Goal: Find specific fact: Find contact information

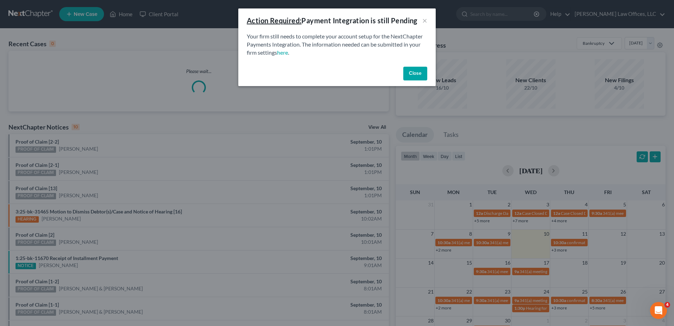
click at [416, 75] on button "Close" at bounding box center [415, 74] width 24 height 14
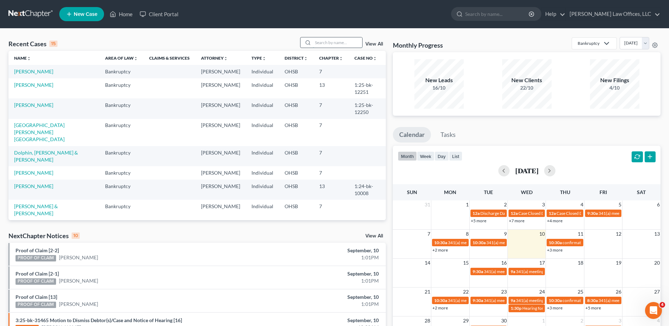
click at [325, 42] on input "search" at bounding box center [337, 42] width 49 height 10
type input "[PERSON_NAME]"
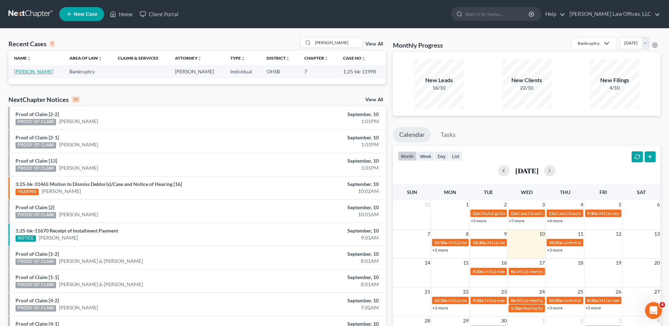
click at [40, 69] on link "[PERSON_NAME]" at bounding box center [33, 71] width 39 height 6
select select "0"
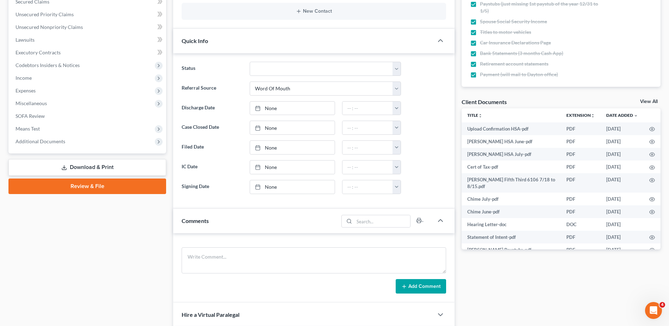
scroll to position [176, 0]
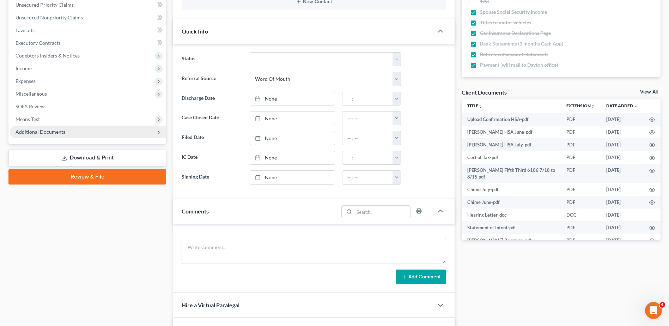
click at [43, 133] on span "Additional Documents" at bounding box center [41, 132] width 50 height 6
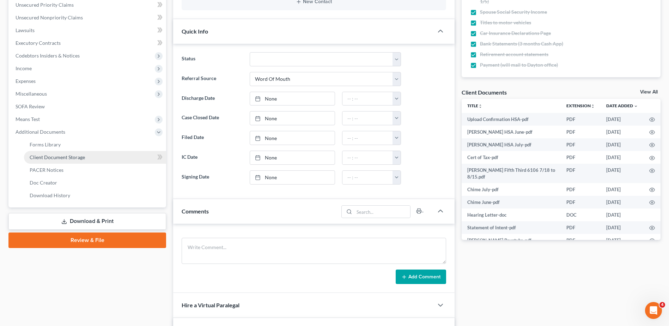
click at [48, 160] on link "Client Document Storage" at bounding box center [95, 157] width 142 height 13
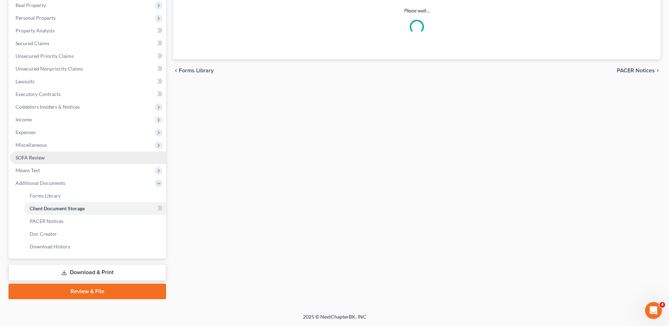
scroll to position [99, 0]
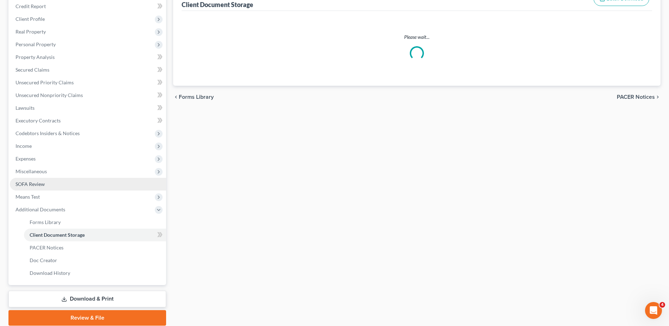
select select "7"
select select "37"
select select "52"
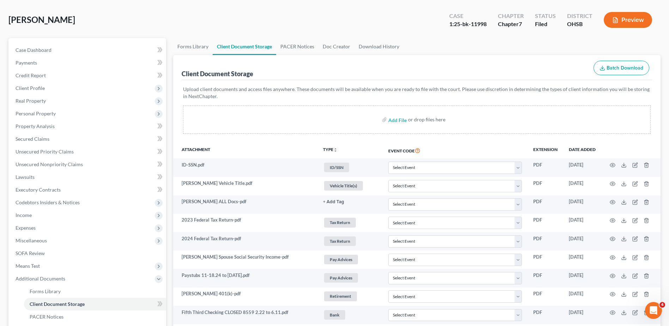
scroll to position [0, 0]
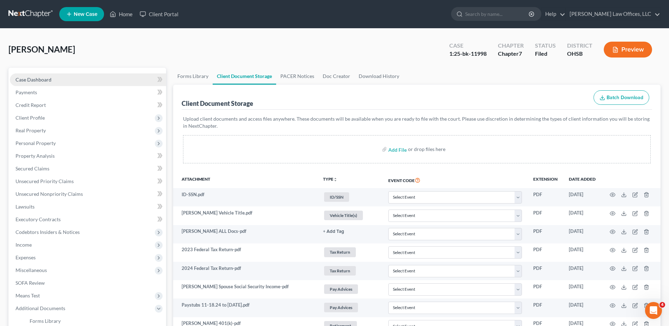
click at [38, 82] on span "Case Dashboard" at bounding box center [34, 79] width 36 height 6
select select "0"
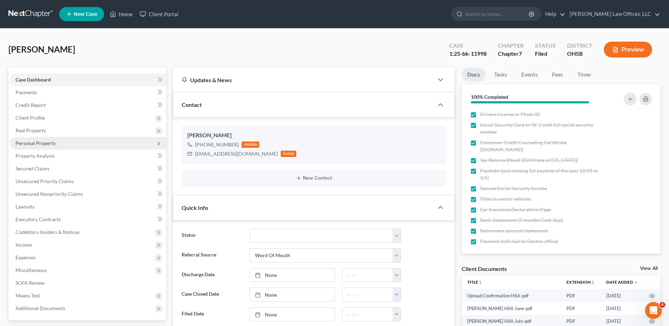
click at [39, 143] on span "Personal Property" at bounding box center [36, 143] width 40 height 6
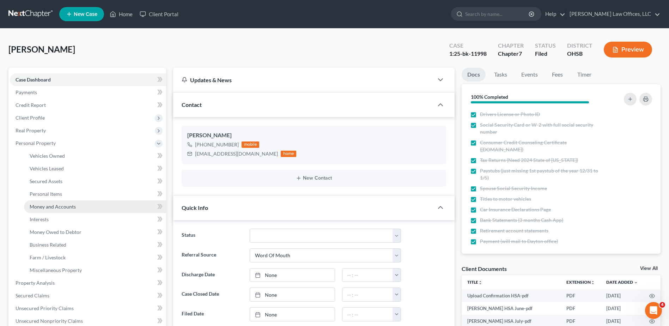
click at [49, 207] on span "Money and Accounts" at bounding box center [53, 206] width 46 height 6
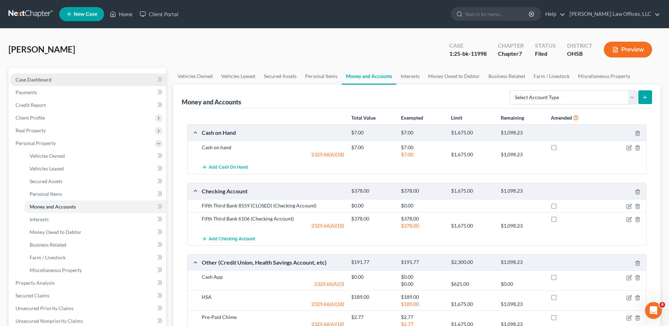
click at [52, 80] on link "Case Dashboard" at bounding box center [88, 79] width 156 height 13
select select "0"
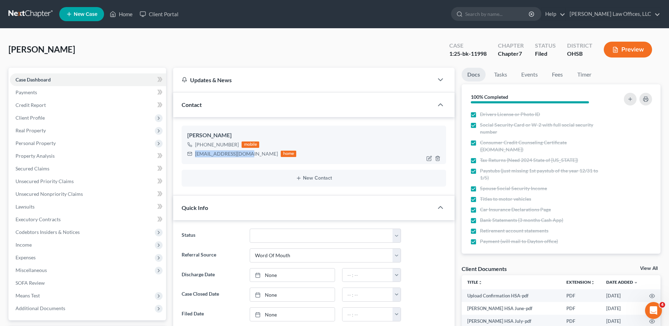
drag, startPoint x: 249, startPoint y: 154, endPoint x: 194, endPoint y: 157, distance: 54.7
click at [194, 157] on div "[EMAIL_ADDRESS][DOMAIN_NAME] home" at bounding box center [241, 153] width 109 height 9
drag, startPoint x: 194, startPoint y: 156, endPoint x: 199, endPoint y: 154, distance: 5.0
copy div "[EMAIL_ADDRESS][DOMAIN_NAME]"
click at [129, 14] on link "Home" at bounding box center [121, 14] width 30 height 13
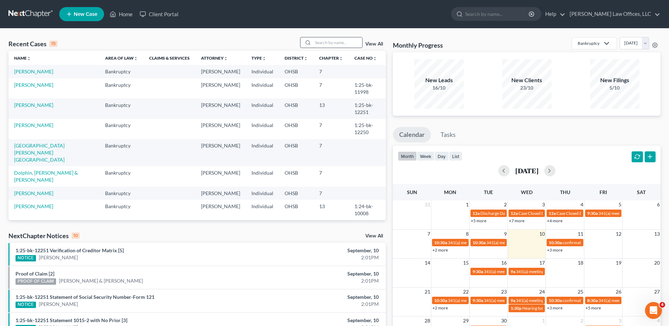
click at [331, 43] on input "search" at bounding box center [337, 42] width 49 height 10
type input "miles"
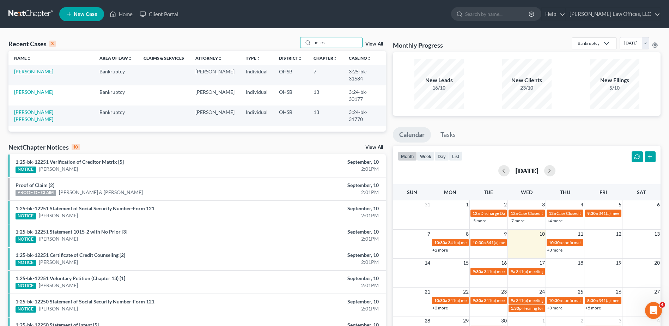
click at [36, 73] on link "[PERSON_NAME]" at bounding box center [33, 71] width 39 height 6
select select "0"
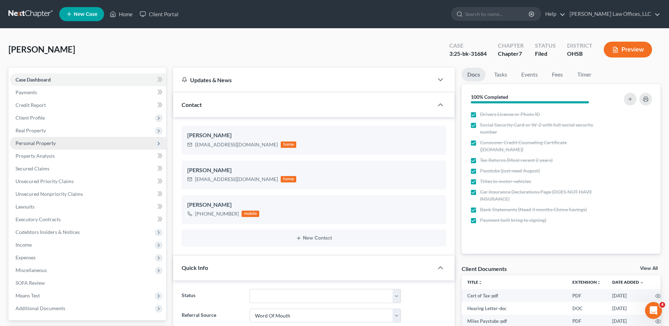
click at [43, 142] on span "Personal Property" at bounding box center [36, 143] width 40 height 6
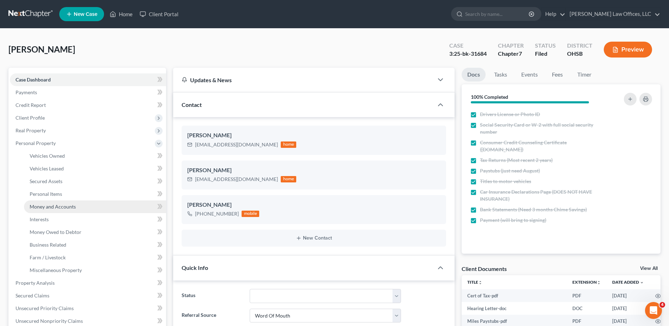
click at [45, 204] on span "Money and Accounts" at bounding box center [53, 206] width 46 height 6
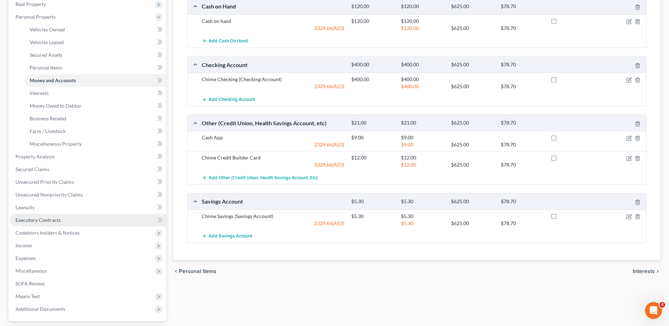
scroll to position [189, 0]
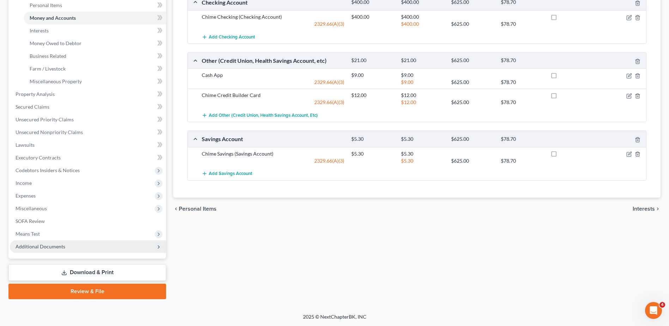
click at [37, 244] on span "Additional Documents" at bounding box center [41, 246] width 50 height 6
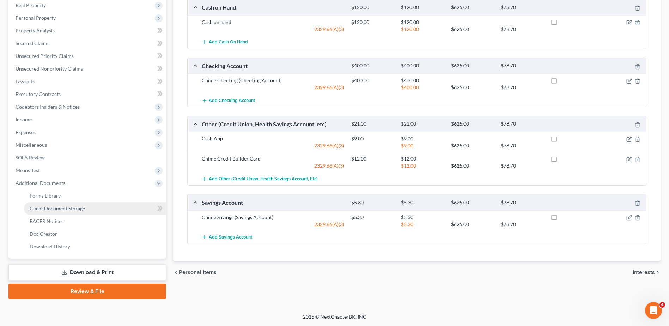
click at [56, 206] on span "Client Document Storage" at bounding box center [57, 208] width 55 height 6
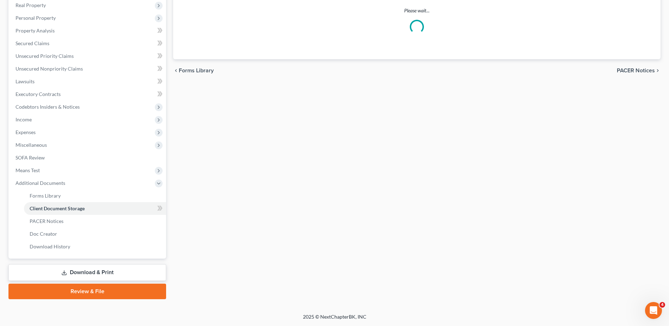
scroll to position [89, 0]
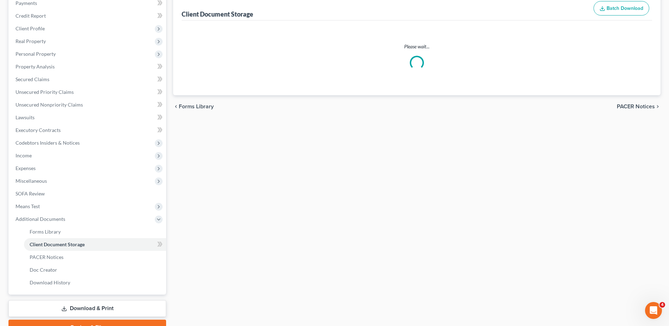
select select "7"
select select "52"
select select "37"
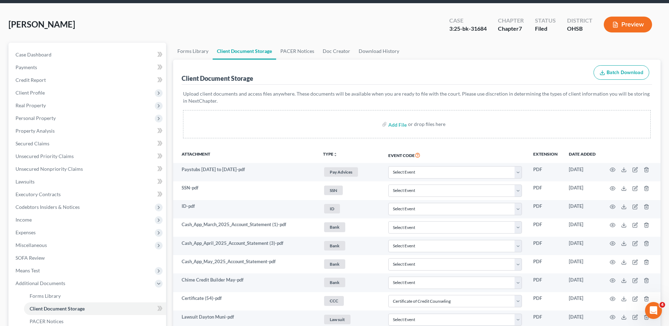
scroll to position [0, 0]
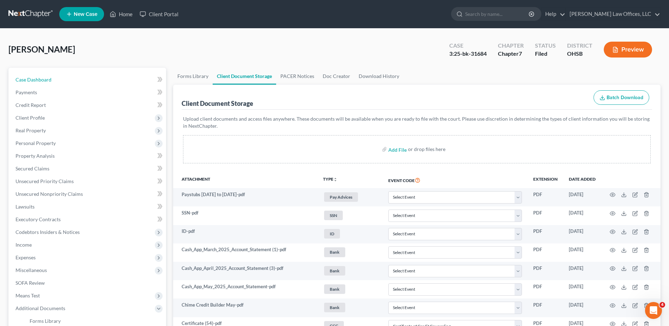
click at [41, 79] on span "Case Dashboard" at bounding box center [34, 79] width 36 height 6
select select "0"
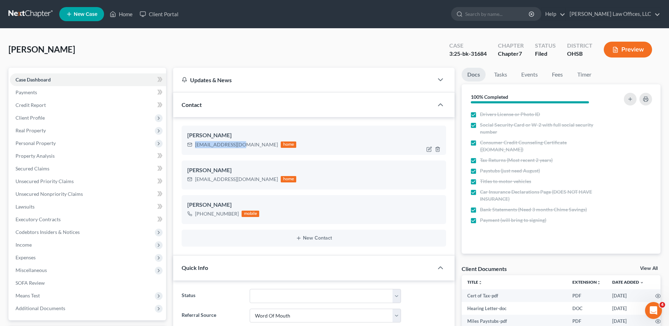
drag, startPoint x: 240, startPoint y: 144, endPoint x: 195, endPoint y: 144, distance: 45.5
click at [195, 144] on div "[EMAIL_ADDRESS][DOMAIN_NAME] home" at bounding box center [241, 144] width 109 height 9
drag, startPoint x: 195, startPoint y: 144, endPoint x: 200, endPoint y: 146, distance: 5.9
copy div "[EMAIL_ADDRESS][DOMAIN_NAME]"
click at [123, 16] on link "Home" at bounding box center [121, 14] width 30 height 13
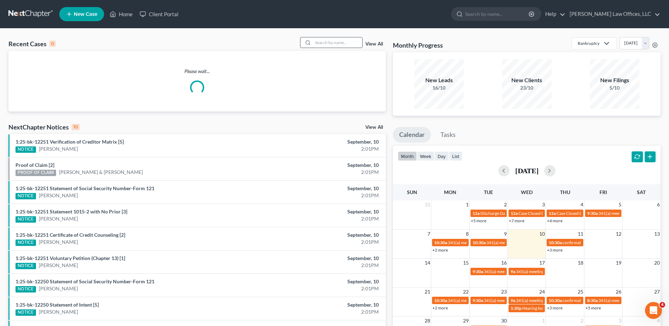
click at [333, 41] on input "search" at bounding box center [337, 42] width 49 height 10
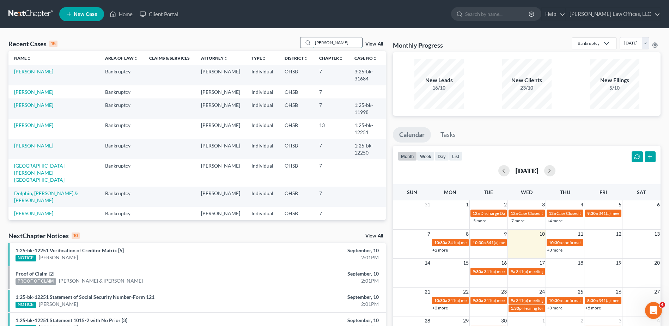
type input "[PERSON_NAME]"
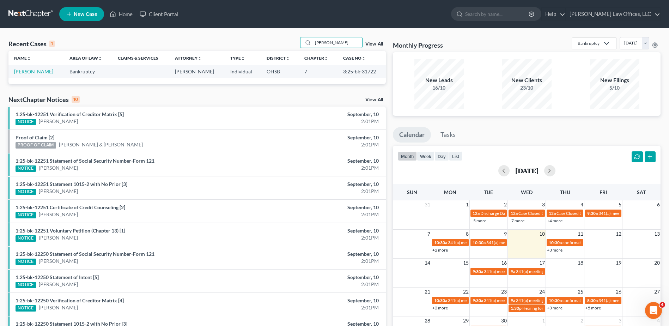
click at [27, 72] on link "[PERSON_NAME]" at bounding box center [33, 71] width 39 height 6
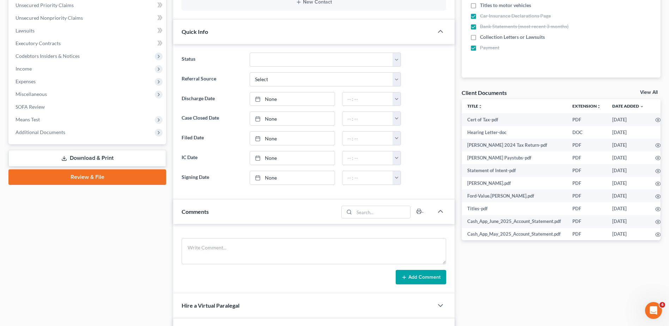
scroll to position [176, 0]
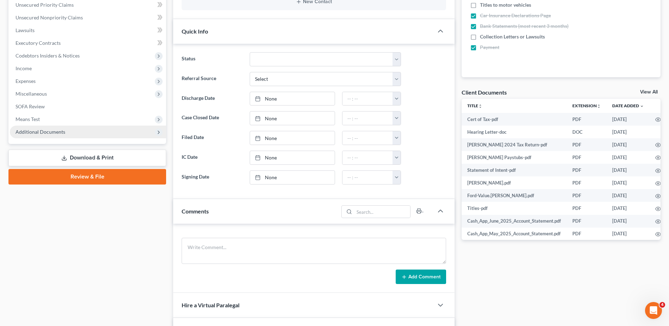
click at [50, 132] on span "Additional Documents" at bounding box center [41, 132] width 50 height 6
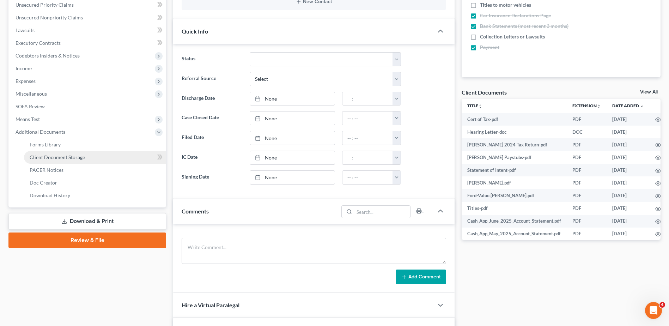
click at [50, 155] on span "Client Document Storage" at bounding box center [57, 157] width 55 height 6
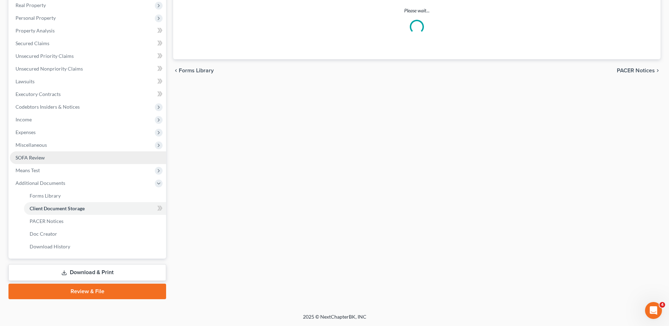
scroll to position [114, 0]
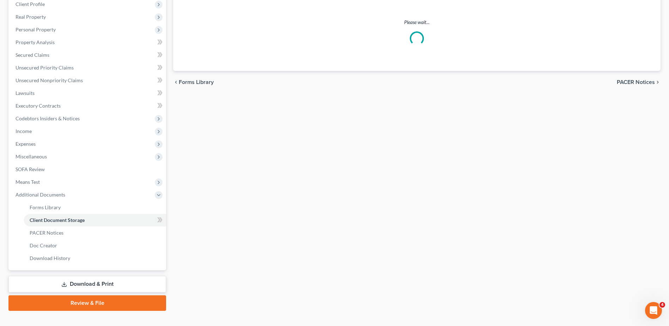
select select "7"
select select "52"
select select "37"
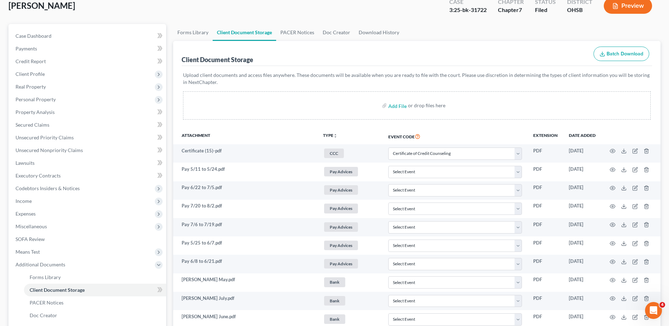
scroll to position [0, 0]
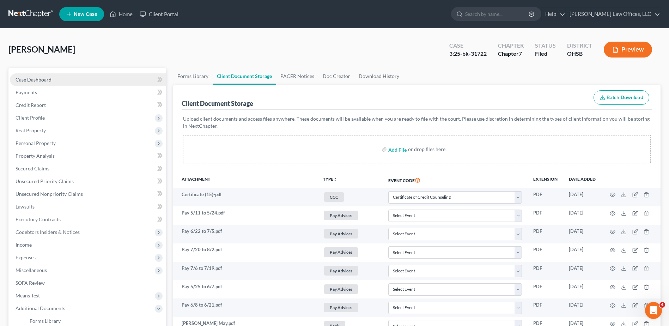
click at [49, 80] on span "Case Dashboard" at bounding box center [34, 79] width 36 height 6
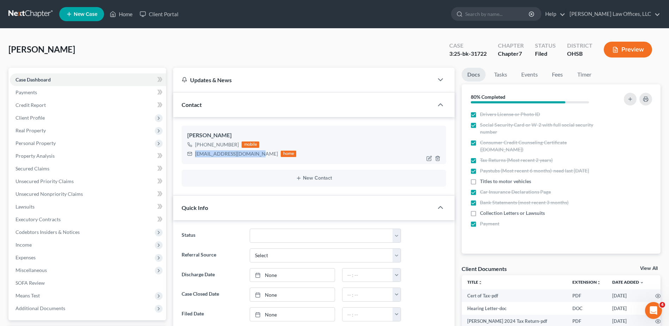
drag, startPoint x: 253, startPoint y: 154, endPoint x: 194, endPoint y: 154, distance: 58.9
click at [194, 154] on div "[EMAIL_ADDRESS][DOMAIN_NAME] home" at bounding box center [241, 153] width 109 height 9
drag, startPoint x: 194, startPoint y: 154, endPoint x: 198, endPoint y: 153, distance: 4.0
copy div "[EMAIL_ADDRESS][DOMAIN_NAME]"
